Goal: Entertainment & Leisure: Consume media (video, audio)

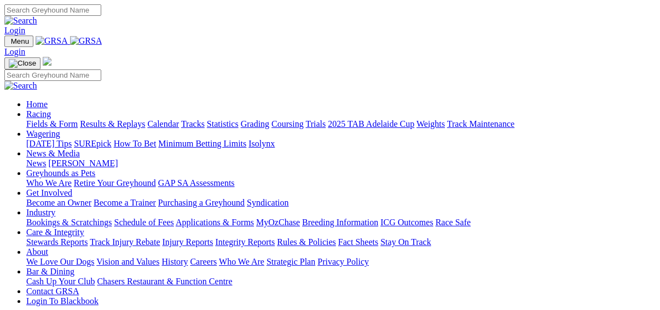
click at [116, 119] on link "Results & Replays" at bounding box center [112, 123] width 65 height 9
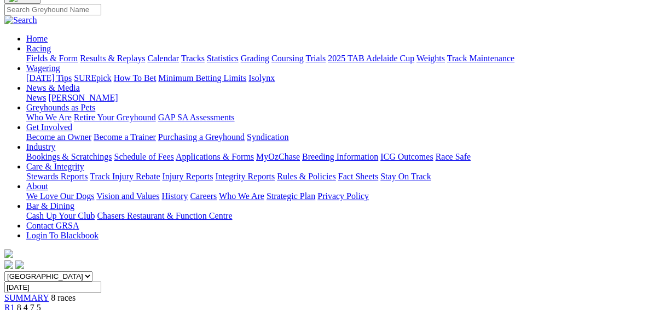
scroll to position [88, 0]
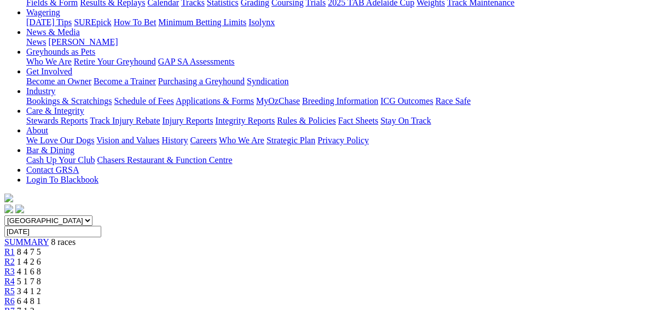
scroll to position [131, 0]
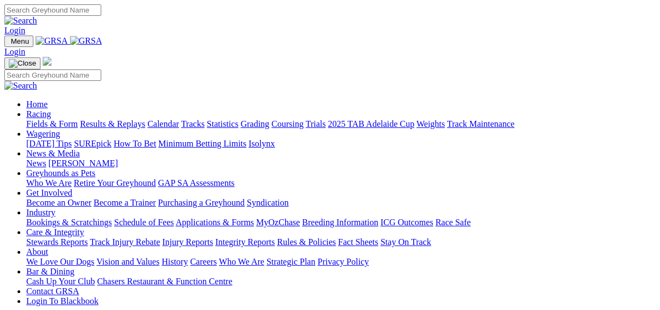
drag, startPoint x: 0, startPoint y: 0, endPoint x: 175, endPoint y: 45, distance: 180.9
click at [51, 110] on link "Racing" at bounding box center [38, 114] width 25 height 9
click at [26, 119] on link "Fields & Form" at bounding box center [51, 123] width 51 height 9
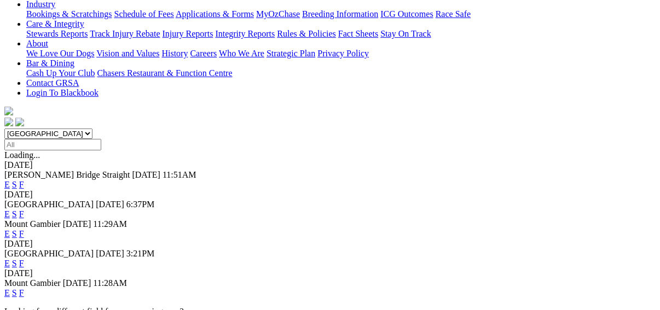
scroll to position [263, 0]
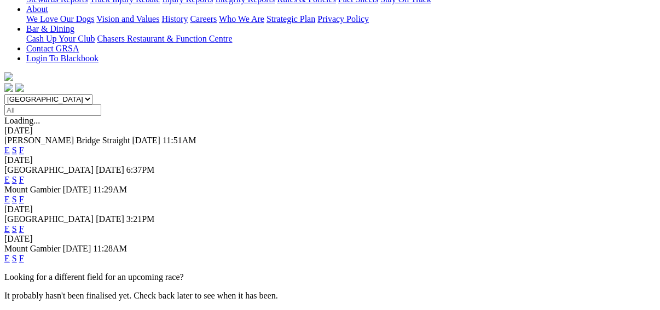
click at [24, 224] on link "F" at bounding box center [21, 228] width 5 height 9
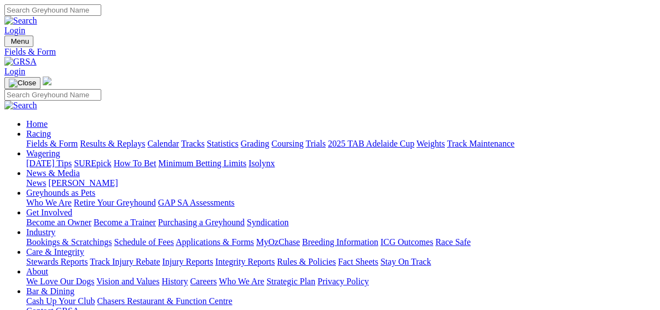
scroll to position [44, 0]
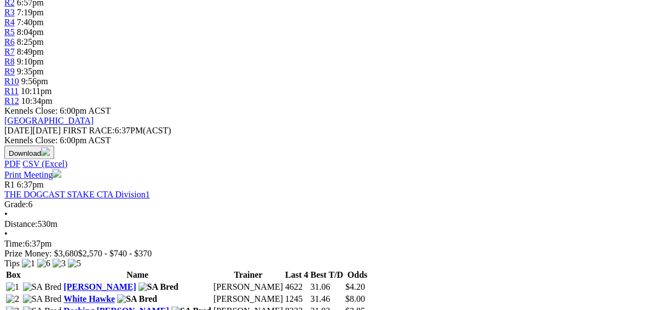
scroll to position [526, 0]
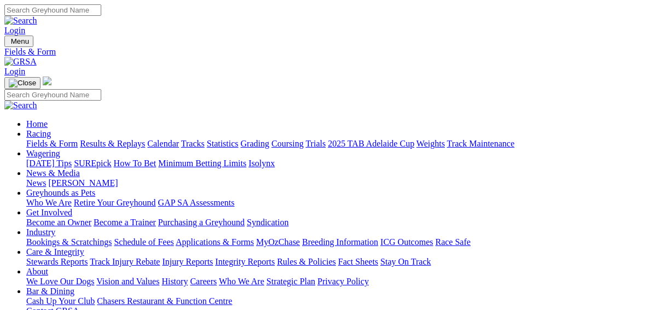
scroll to position [26, 0]
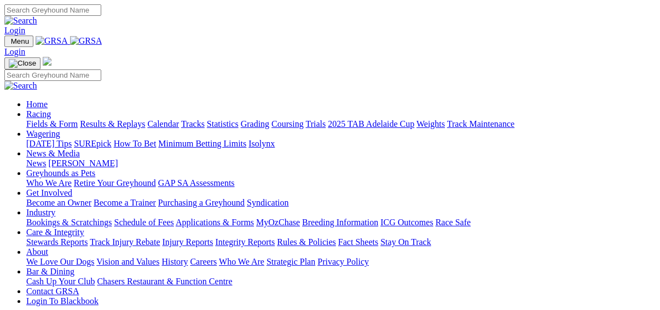
click at [122, 119] on link "Results & Replays" at bounding box center [112, 123] width 65 height 9
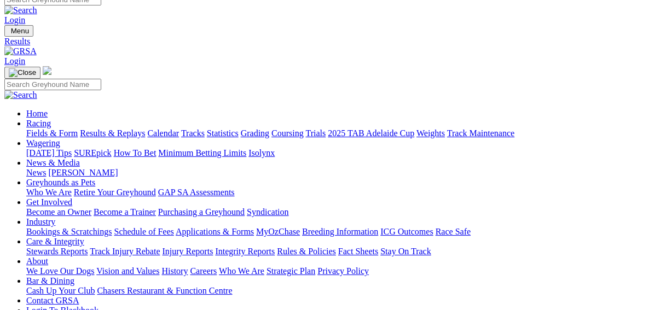
scroll to position [88, 0]
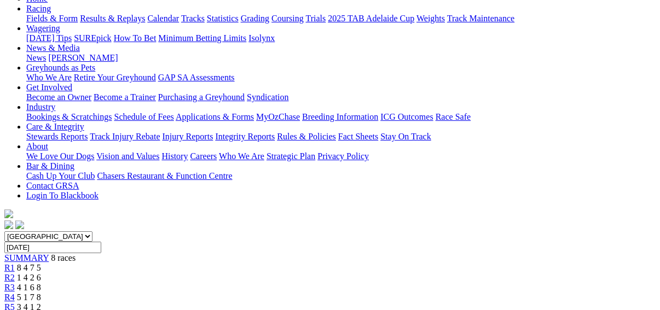
scroll to position [131, 0]
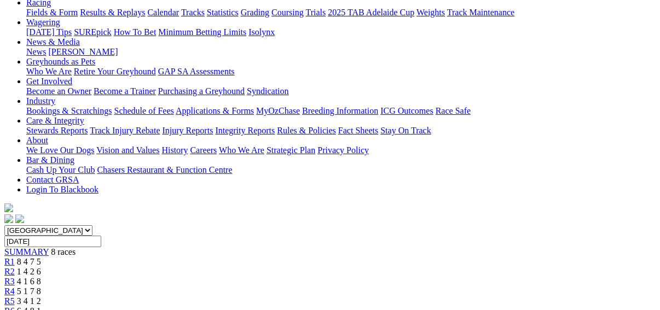
click at [15, 257] on span "R1" at bounding box center [9, 261] width 10 height 9
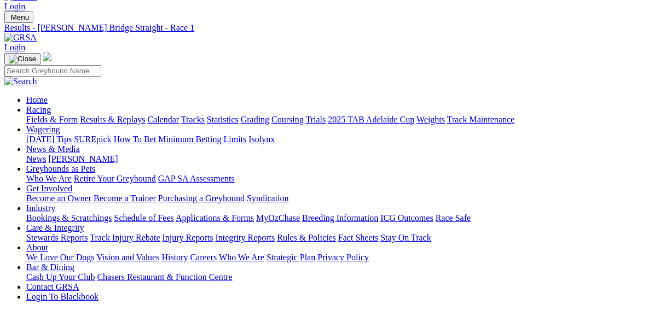
scroll to position [44, 0]
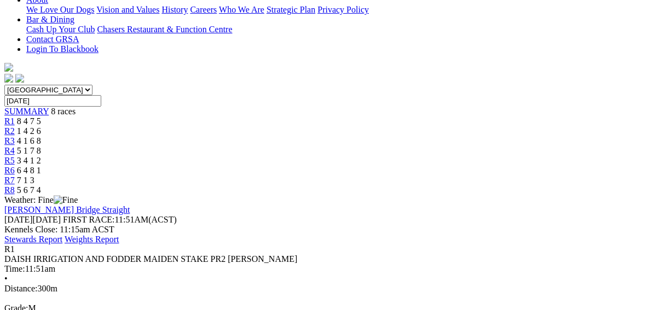
scroll to position [219, 0]
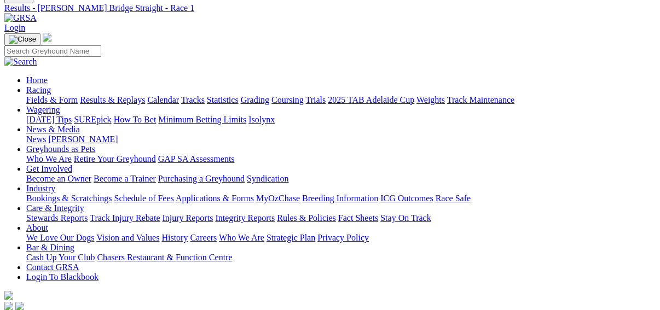
scroll to position [44, 0]
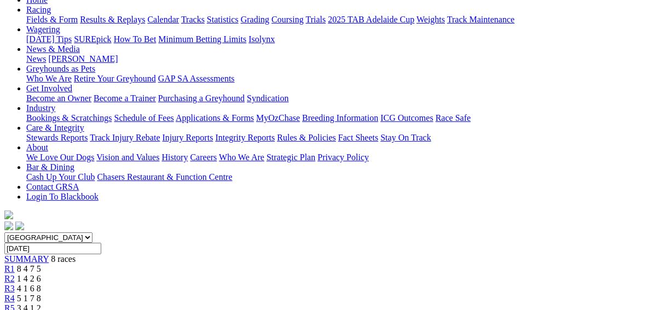
scroll to position [131, 0]
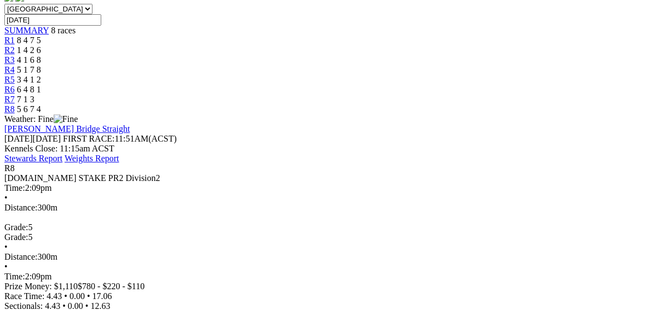
scroll to position [350, 0]
